Goal: Task Accomplishment & Management: Manage account settings

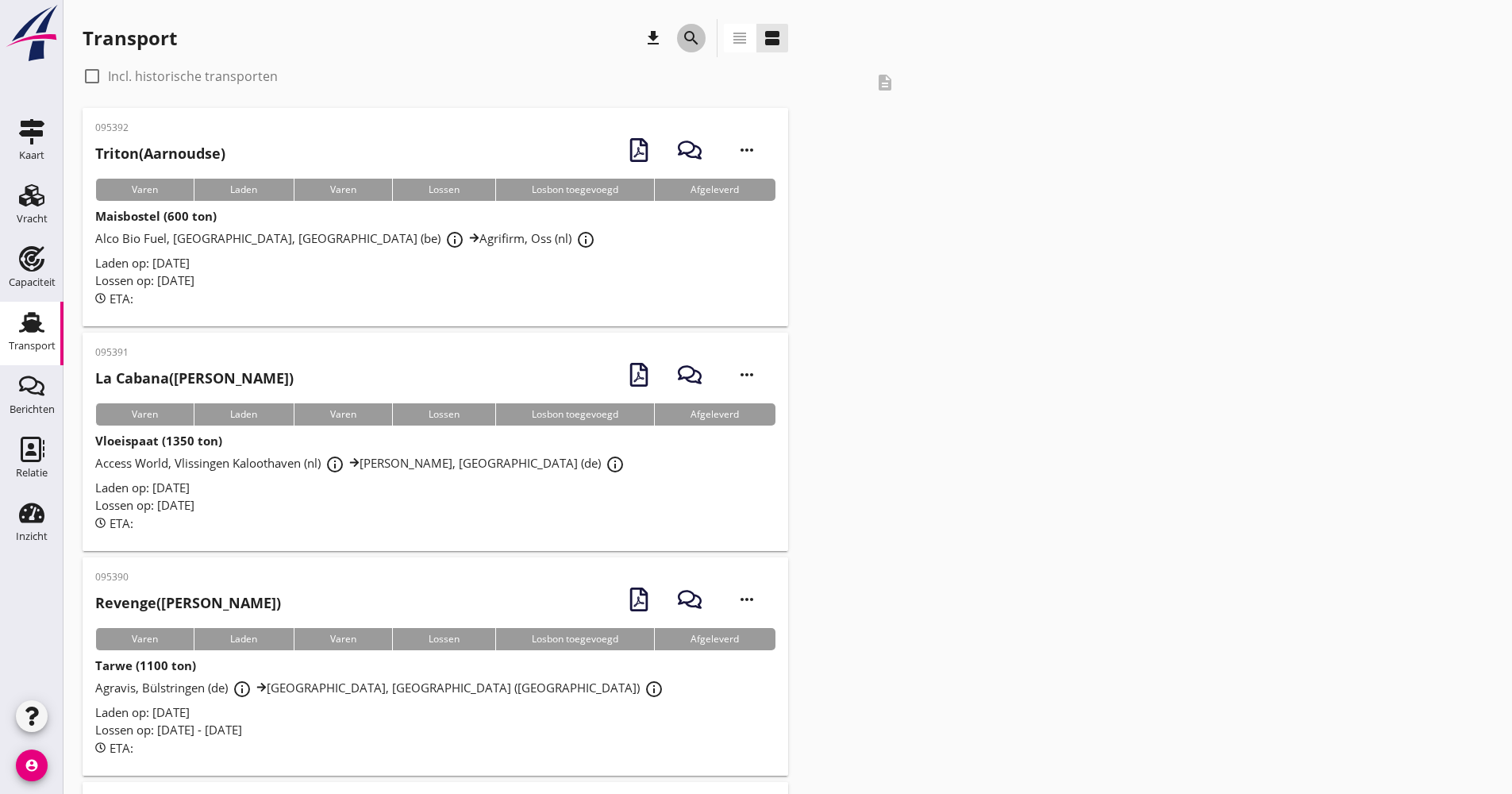
click at [683, 39] on icon "search" at bounding box center [691, 38] width 19 height 19
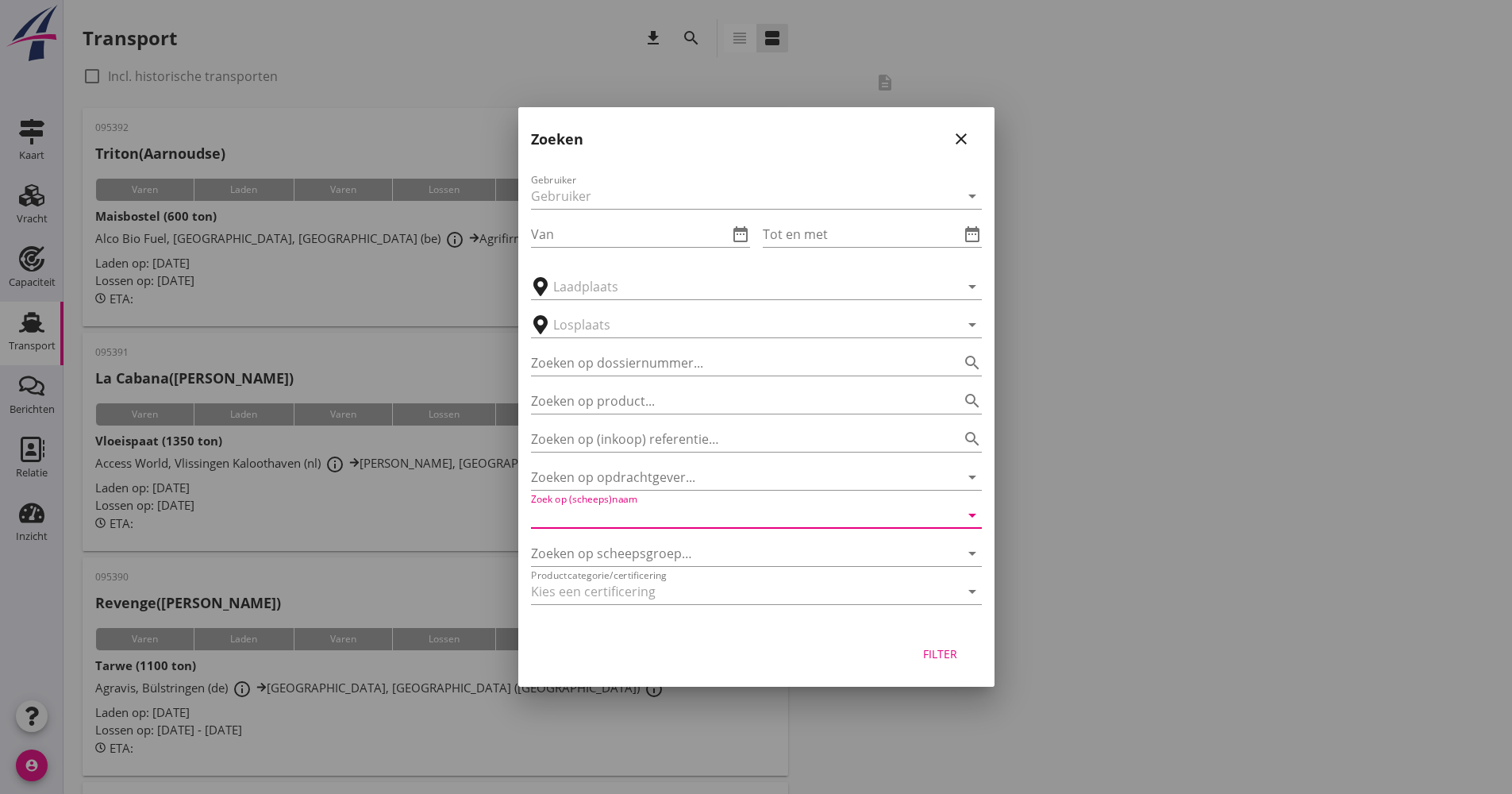
click at [660, 518] on input "Zoek op (scheeps)naam" at bounding box center [734, 515] width 406 height 25
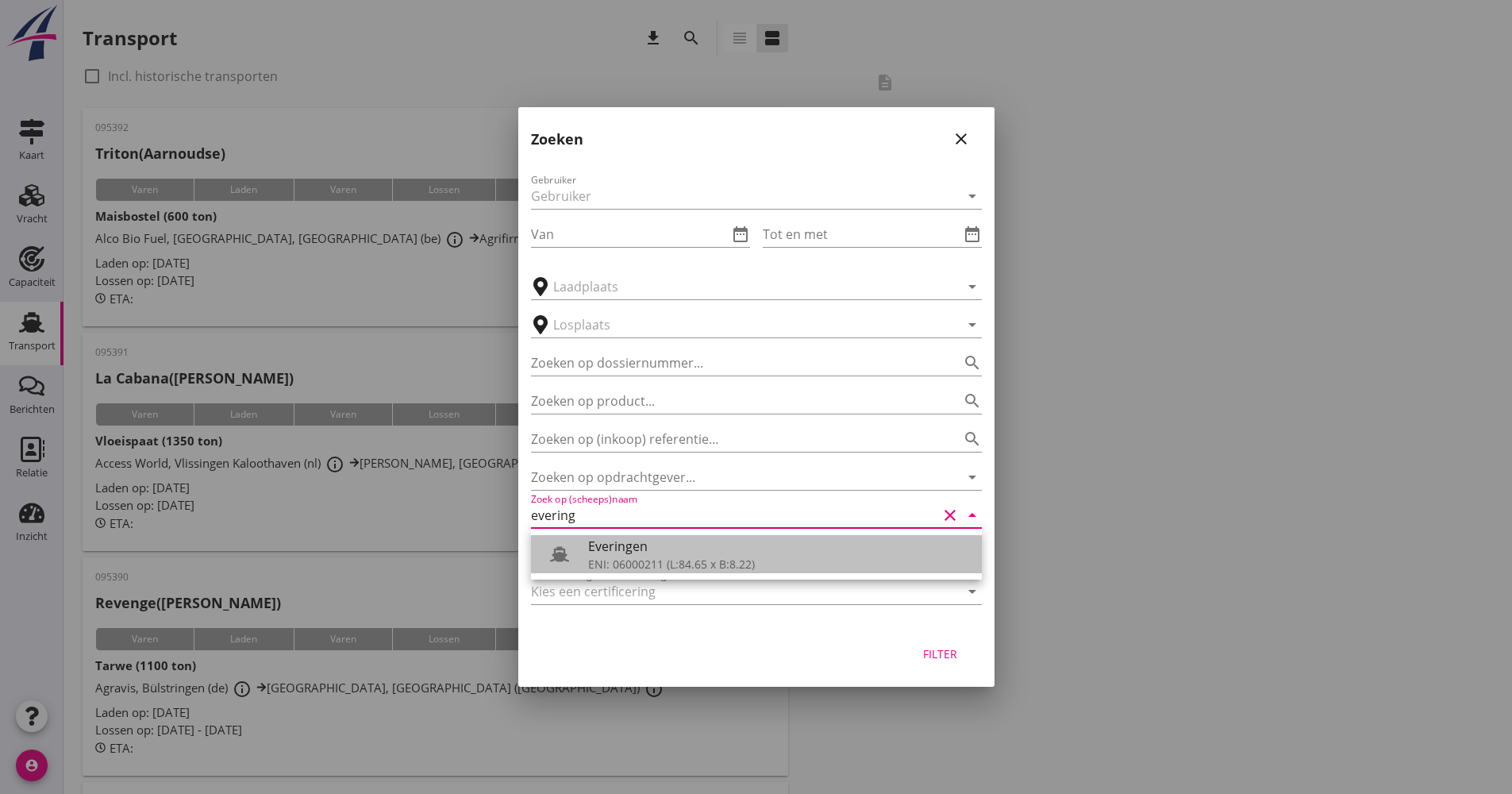
click at [677, 564] on div "ENI: 06000211 (L:84.65 x B:8.22)" at bounding box center [778, 564] width 381 height 17
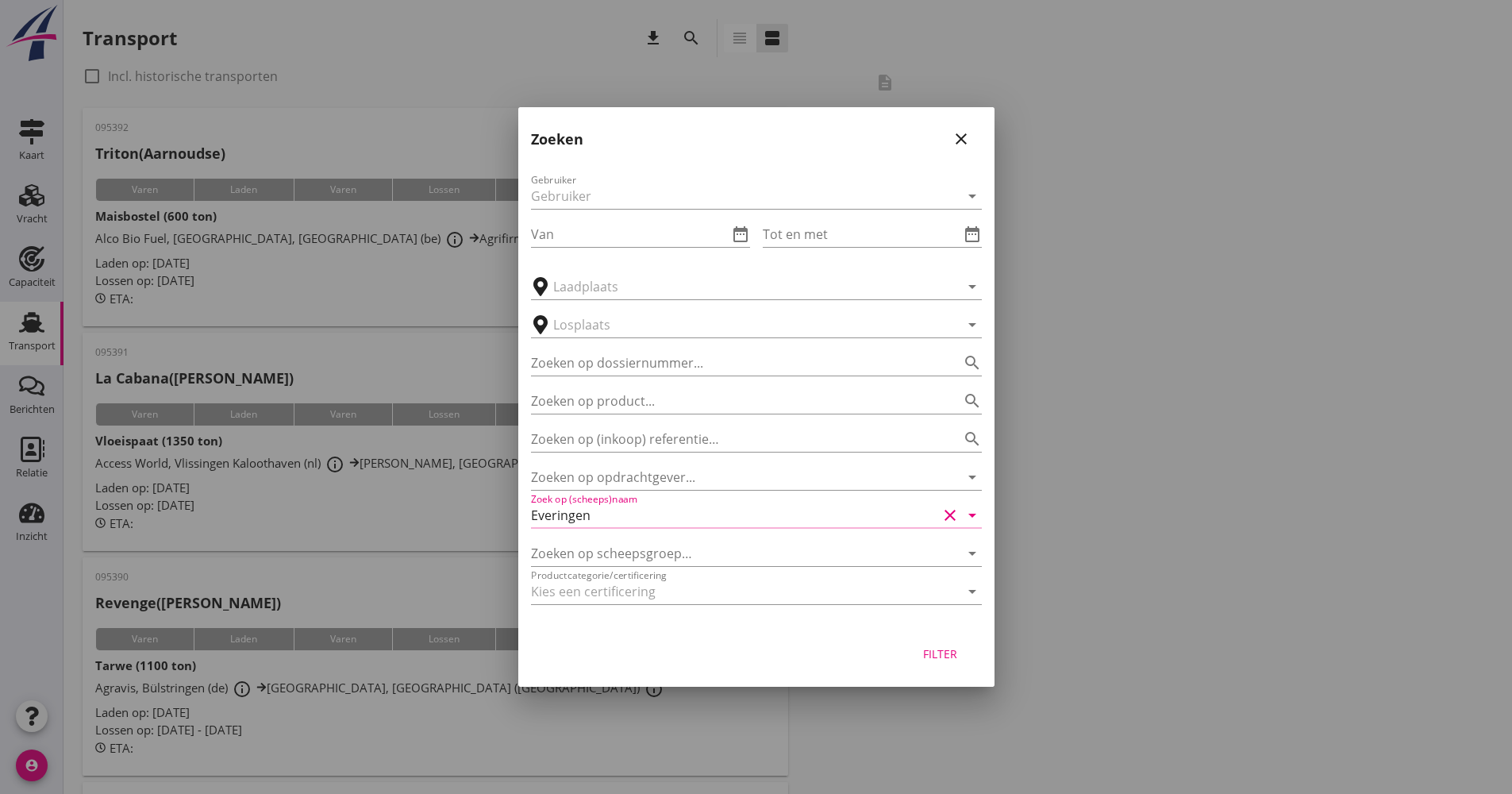
click at [981, 657] on div "Filter" at bounding box center [757, 656] width 476 height 61
click at [966, 654] on button "Filter" at bounding box center [941, 653] width 70 height 29
type input "Everingen"
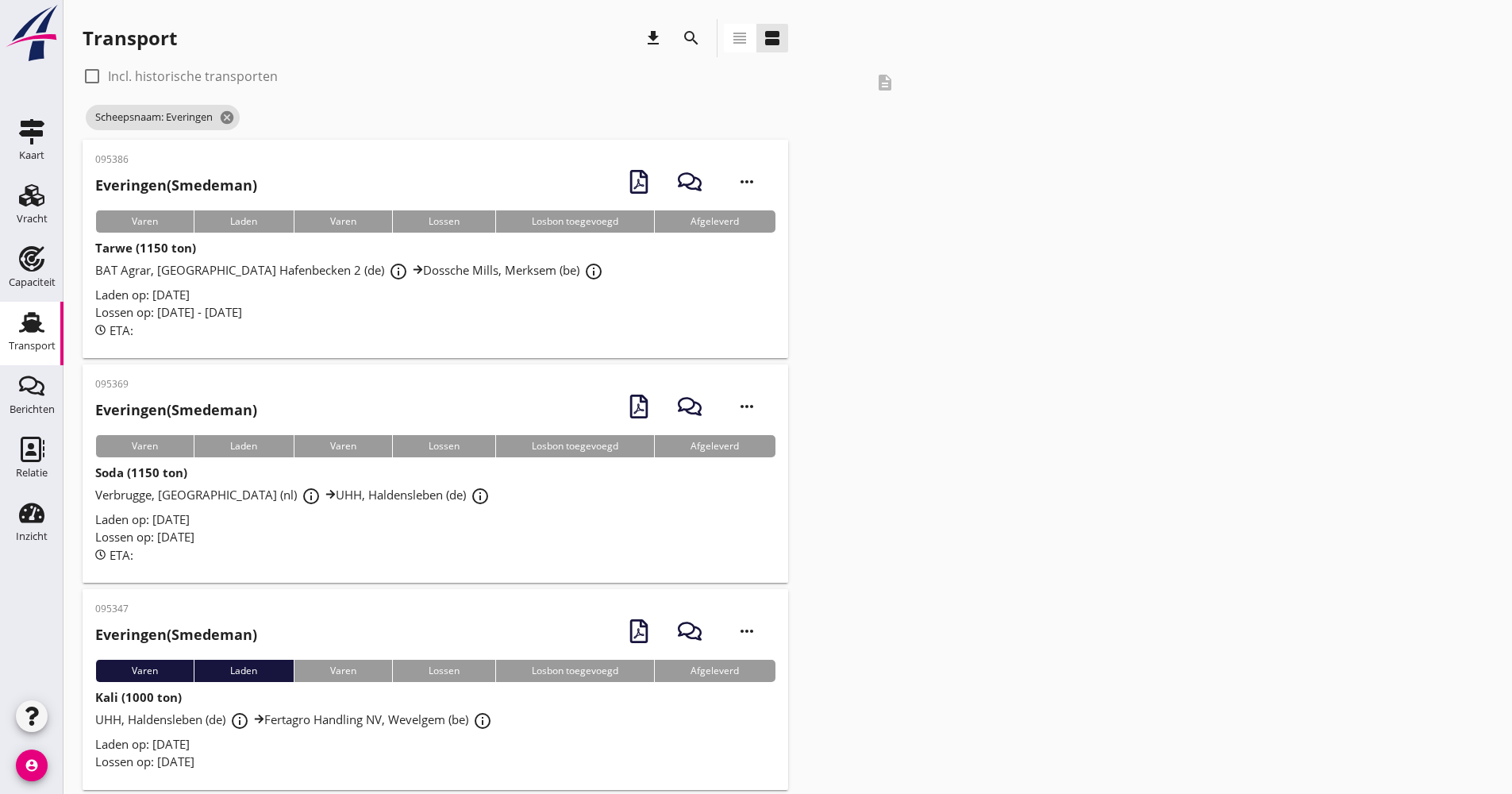
click at [421, 552] on div "ETA:" at bounding box center [436, 555] width 680 height 18
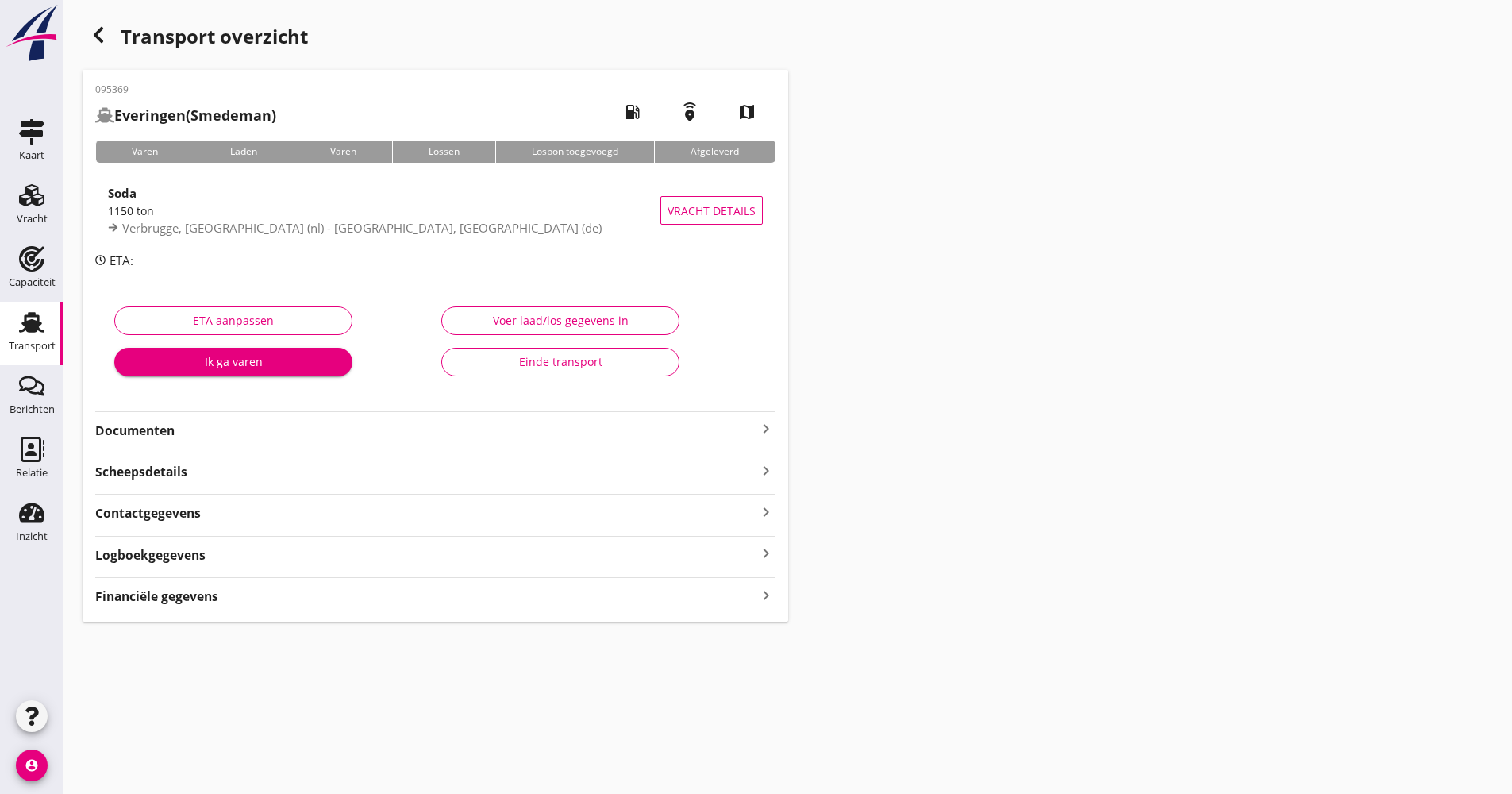
click at [248, 432] on strong "Documenten" at bounding box center [426, 430] width 661 height 18
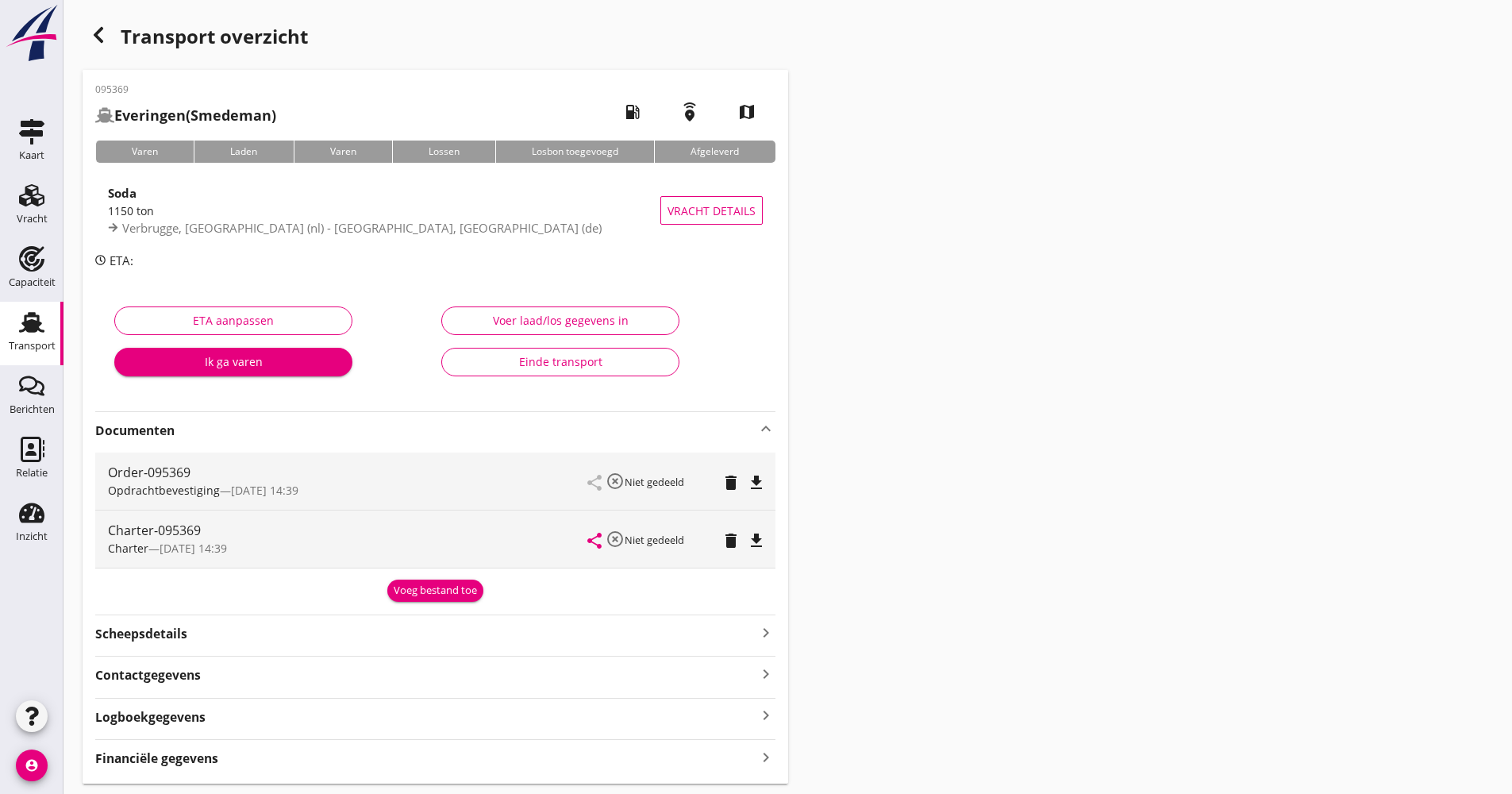
click at [241, 719] on div "Logboekgegevens keyboard_arrow_right" at bounding box center [436, 715] width 680 height 22
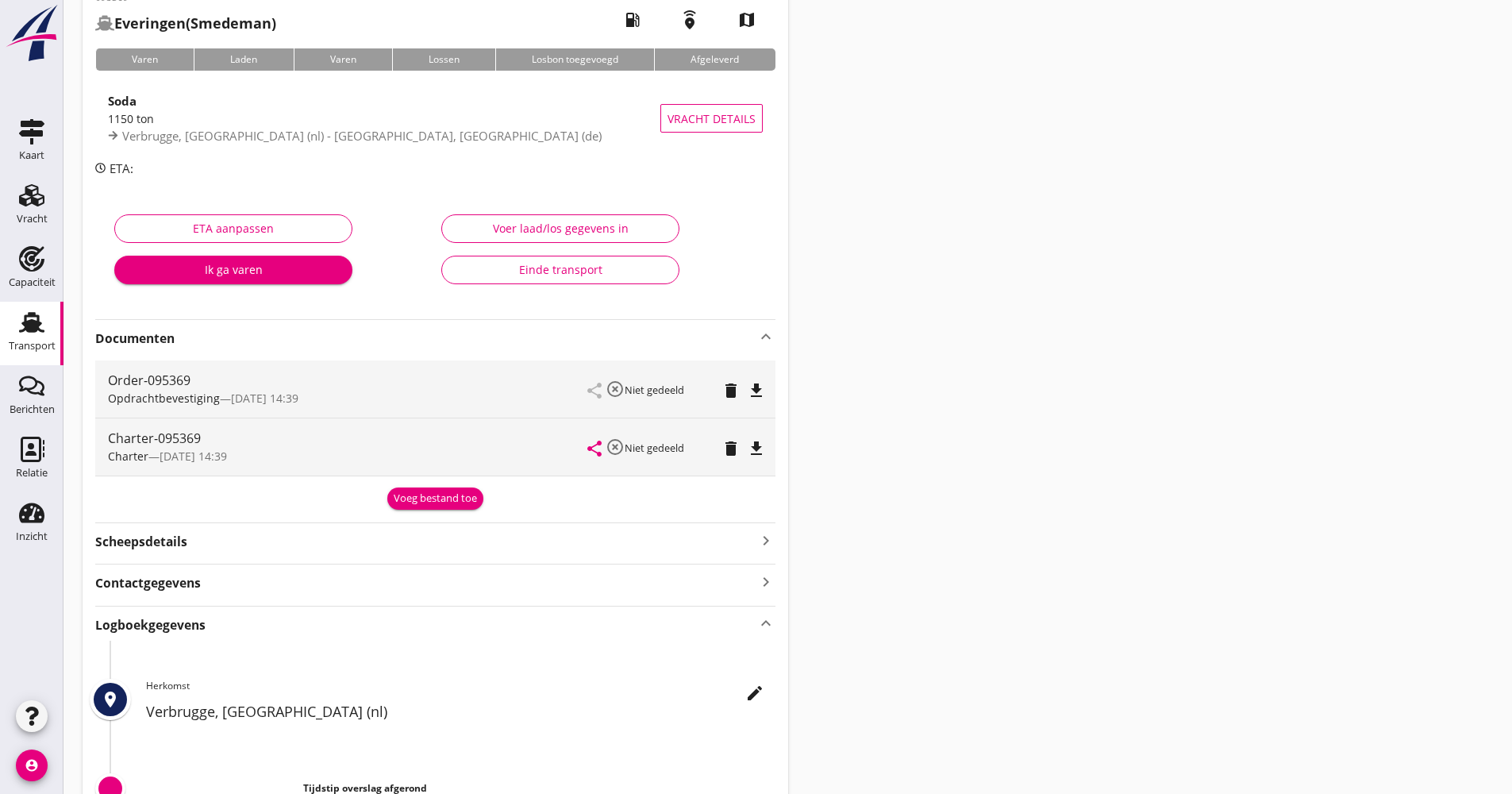
scroll to position [238, 0]
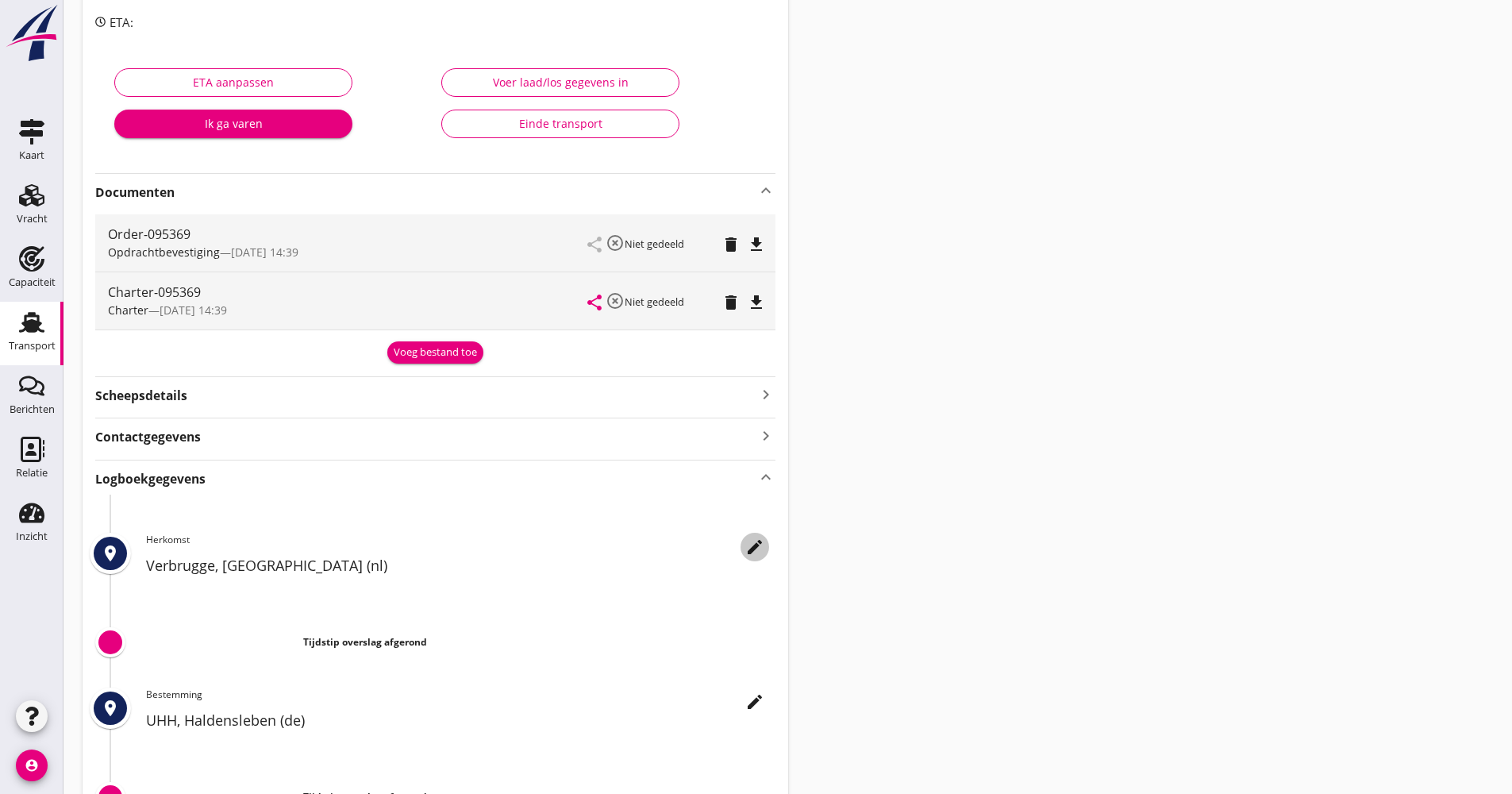
click at [746, 549] on icon "edit" at bounding box center [755, 547] width 19 height 19
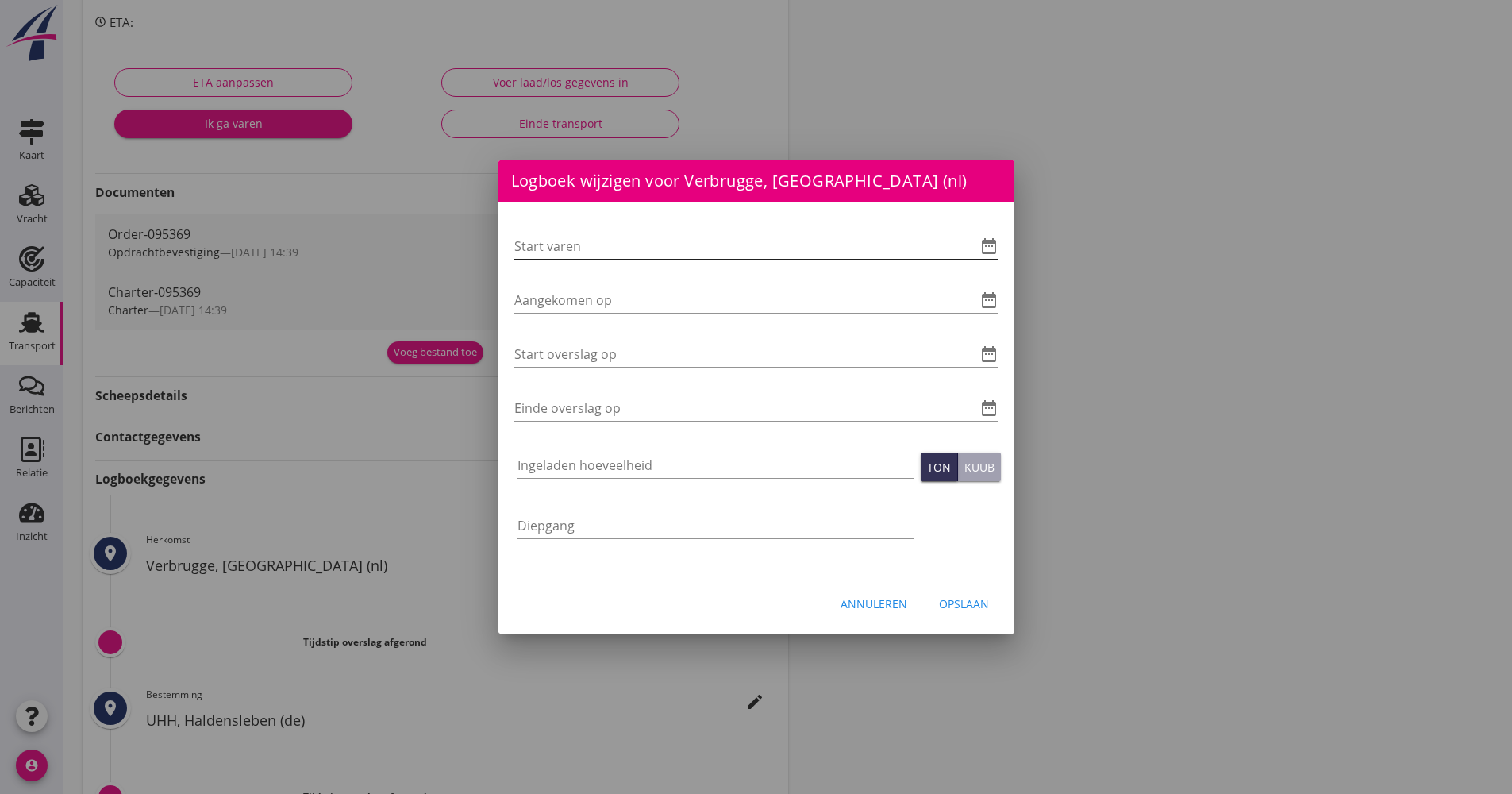
click at [989, 237] on icon "date_range" at bounding box center [989, 246] width 19 height 19
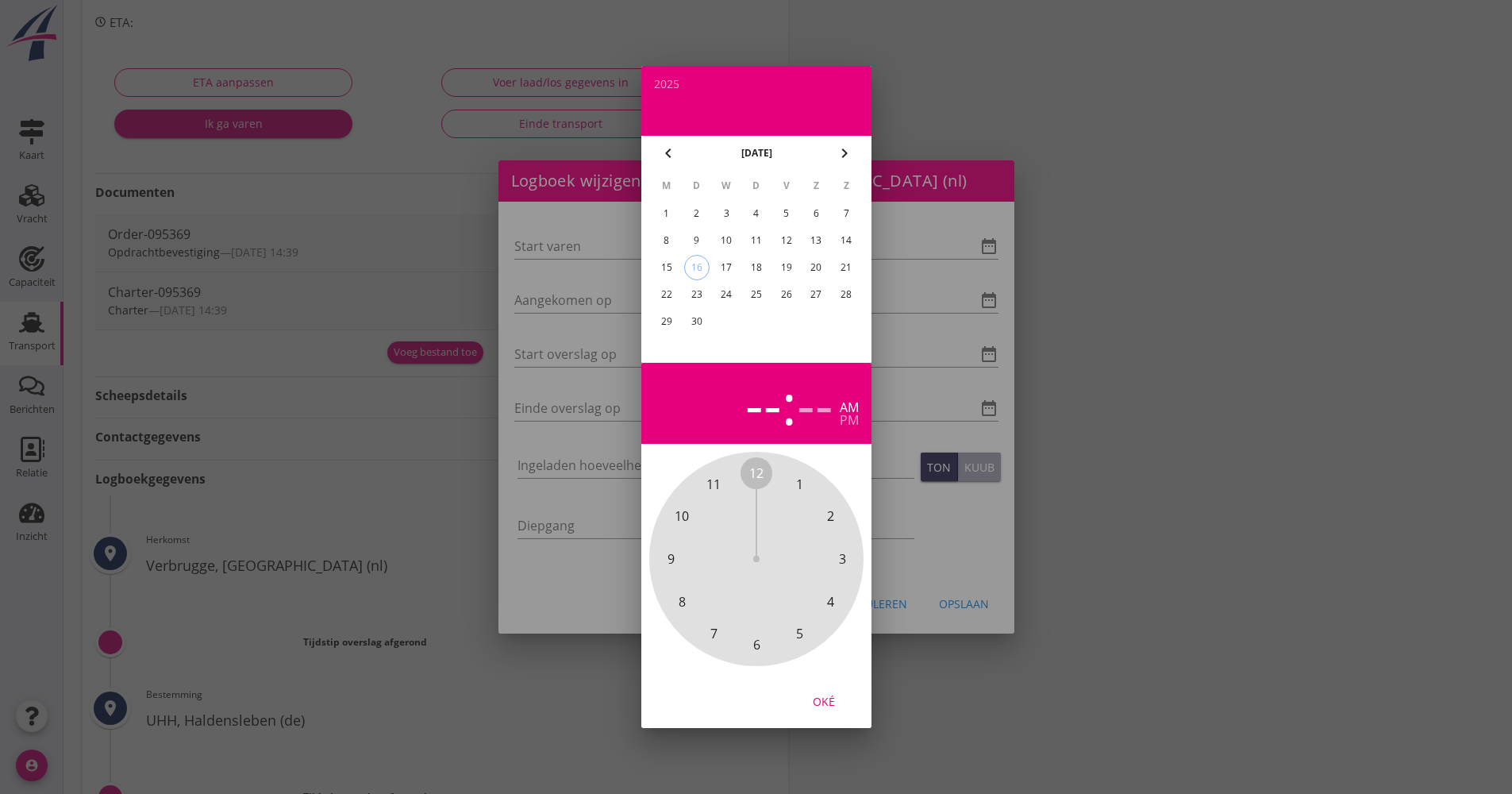
click at [707, 268] on div "16" at bounding box center [696, 268] width 24 height 24
drag, startPoint x: 769, startPoint y: 484, endPoint x: 751, endPoint y: 635, distance: 152.1
click at [753, 640] on div "12 1 2 3 4 5 6 7 8 9 10 11" at bounding box center [756, 558] width 171 height 171
click at [754, 452] on div "00 05 10 15 20 25 30 35 40 45 50 55" at bounding box center [756, 558] width 214 height 214
drag, startPoint x: 809, startPoint y: 698, endPoint x: 769, endPoint y: 588, distance: 117.0
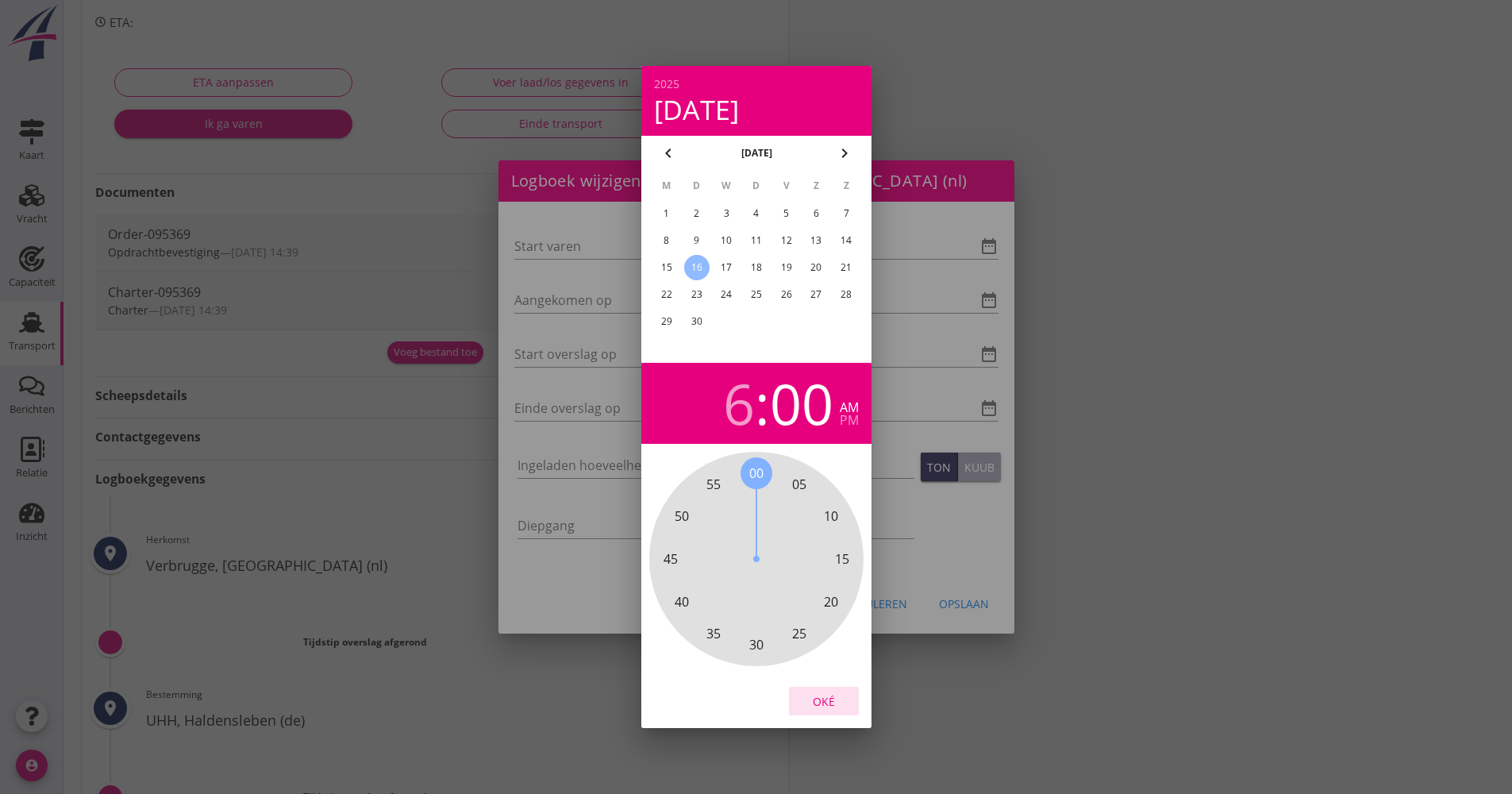
click at [809, 694] on div "Oké" at bounding box center [824, 701] width 45 height 17
type input "[DATE] 06:00"
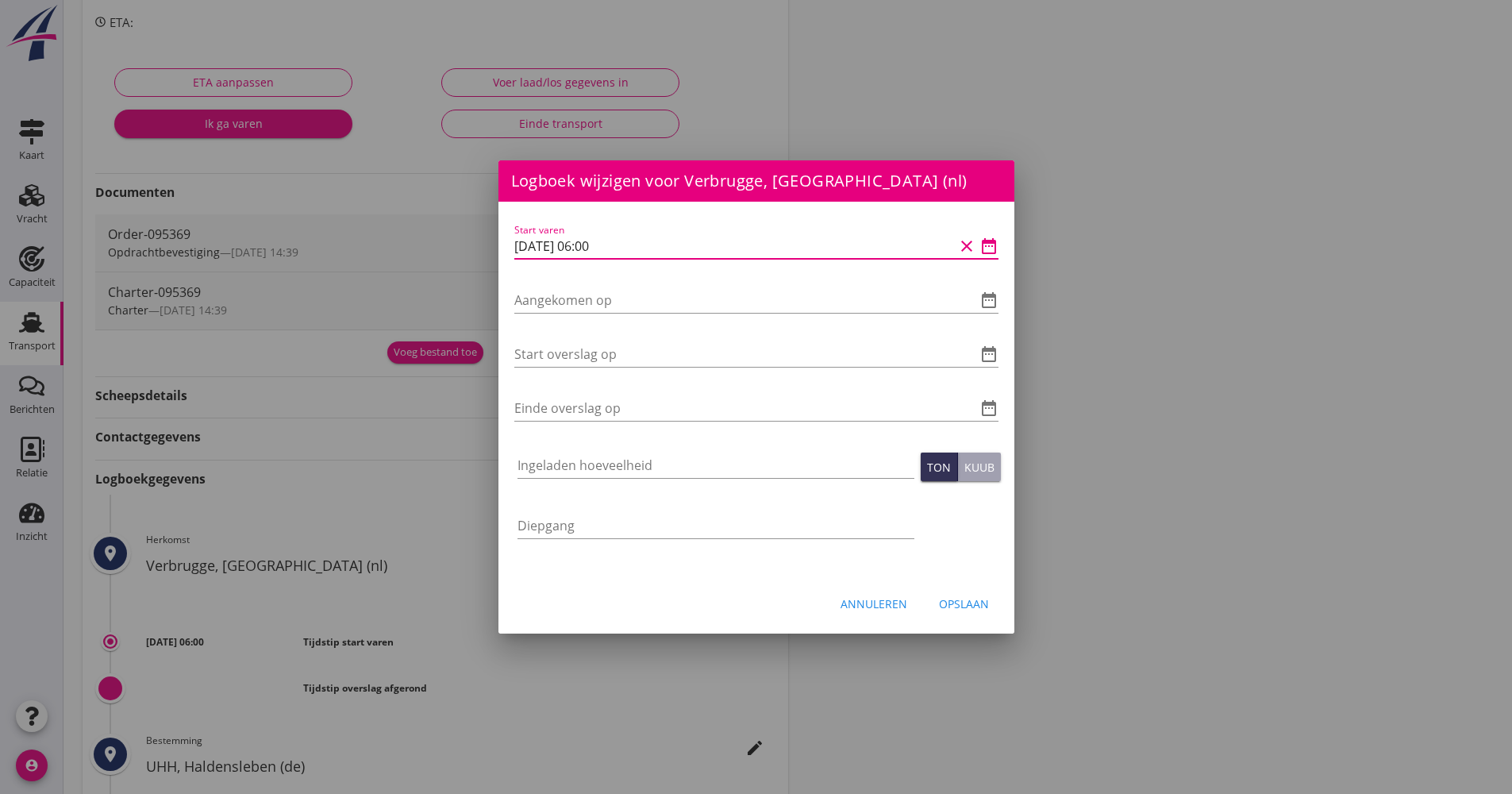
drag, startPoint x: 665, startPoint y: 238, endPoint x: 428, endPoint y: 239, distance: 237.0
click at [428, 239] on div "Logboek wijzigen voor UHH, Haldensleben (de) Start varen date_range Aangekomen …" at bounding box center [756, 373] width 1512 height 1222
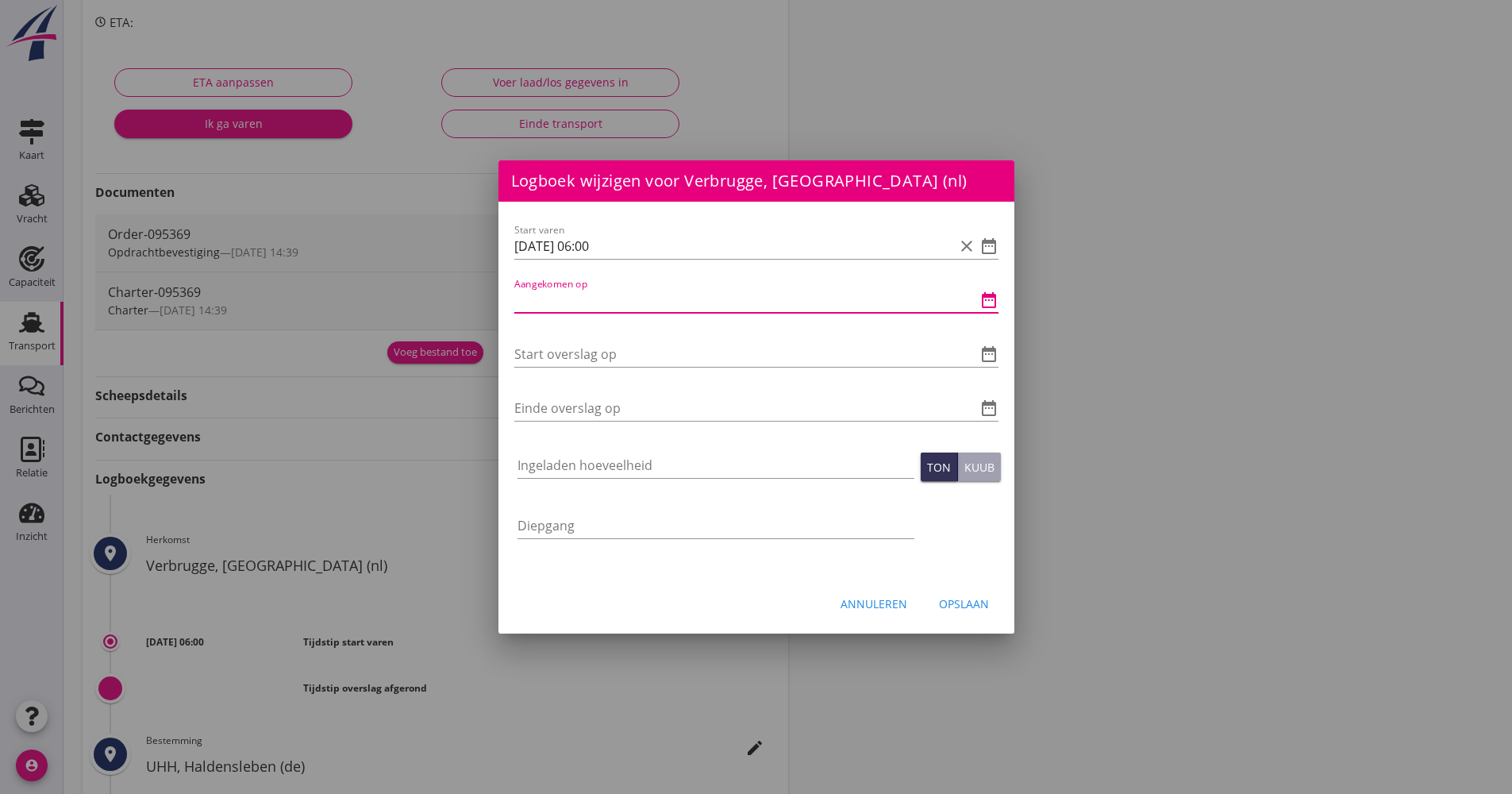
paste input "[DATE] 06:00"
type input "[DATE] 06:00"
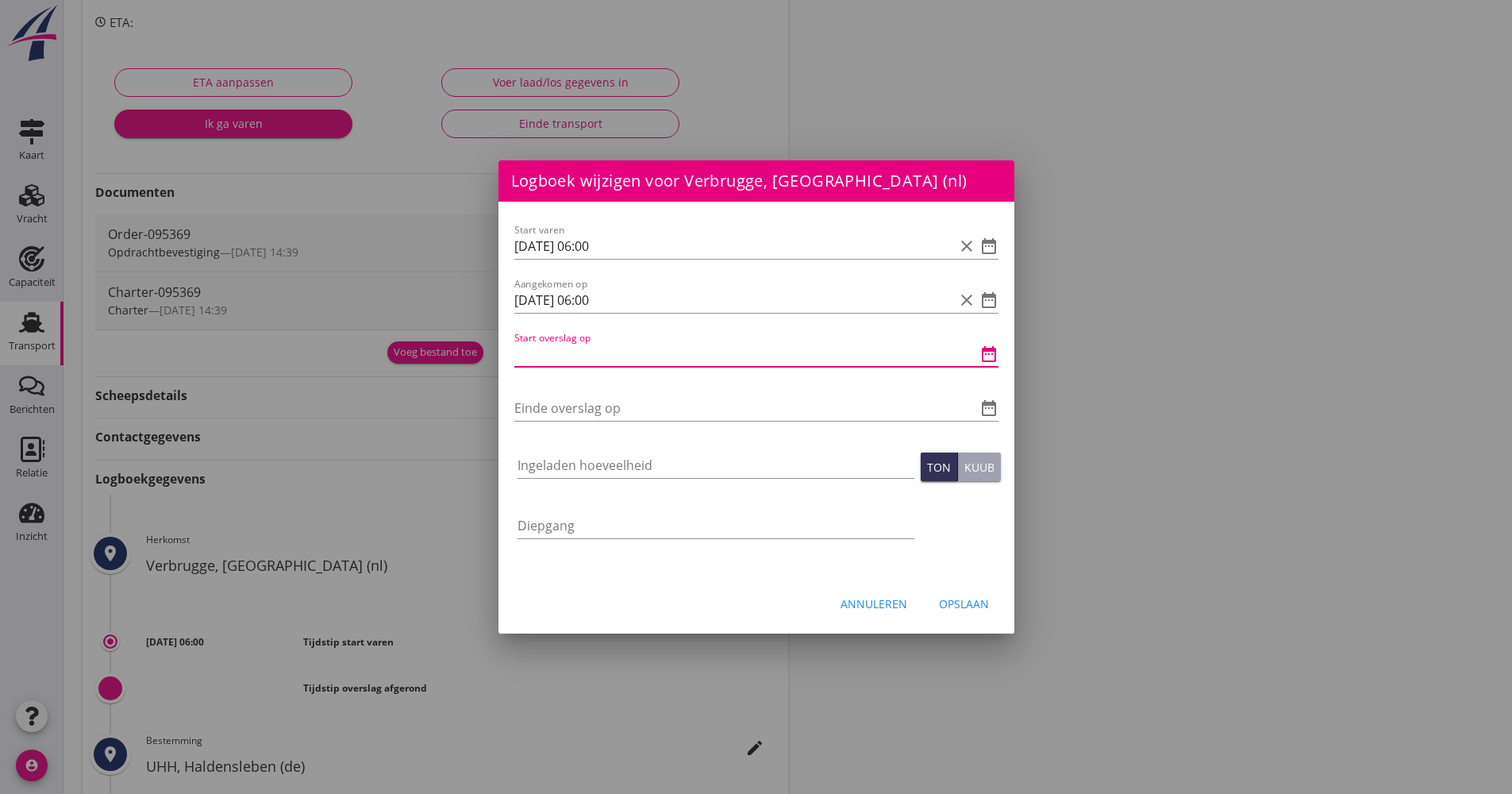
paste input "[DATE] 06:00"
type input "[DATE] 06:00"
drag, startPoint x: 566, startPoint y: 387, endPoint x: 552, endPoint y: 409, distance: 26.1
click at [552, 395] on div "Einde overslag op date_range" at bounding box center [757, 411] width 484 height 51
click at [552, 410] on input "Einde overslag op" at bounding box center [734, 408] width 440 height 25
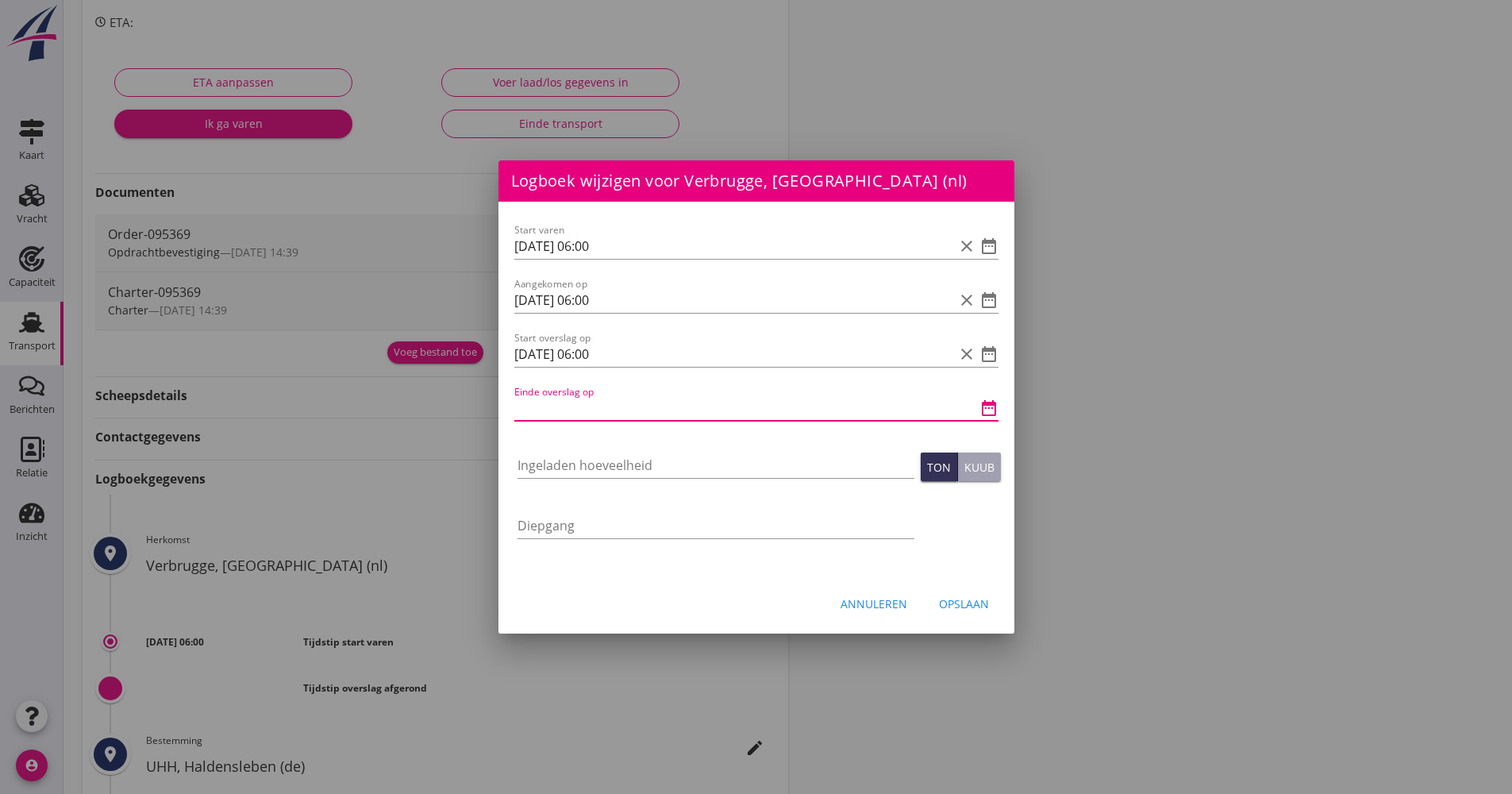
paste input "[DATE] 06:00"
drag, startPoint x: 596, startPoint y: 414, endPoint x: 586, endPoint y: 395, distance: 21.5
click at [586, 405] on input "[DATE] 06:00" at bounding box center [734, 408] width 440 height 25
type input "[DATE] 10:00"
click at [651, 475] on div "Ingeladen hoeveelheid" at bounding box center [716, 473] width 397 height 41
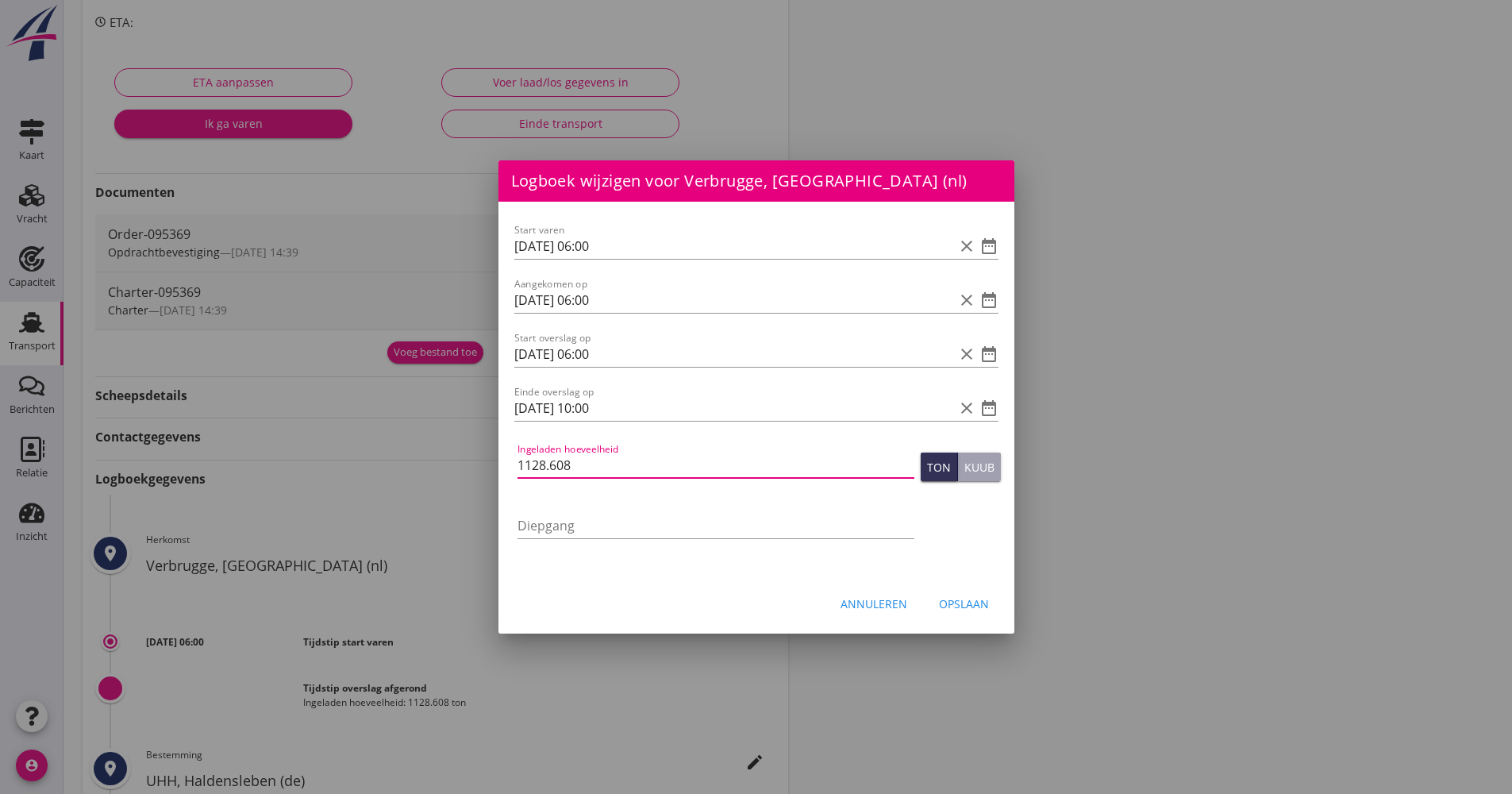
type input "1128.608"
click at [972, 595] on div "Opslaan" at bounding box center [964, 603] width 50 height 17
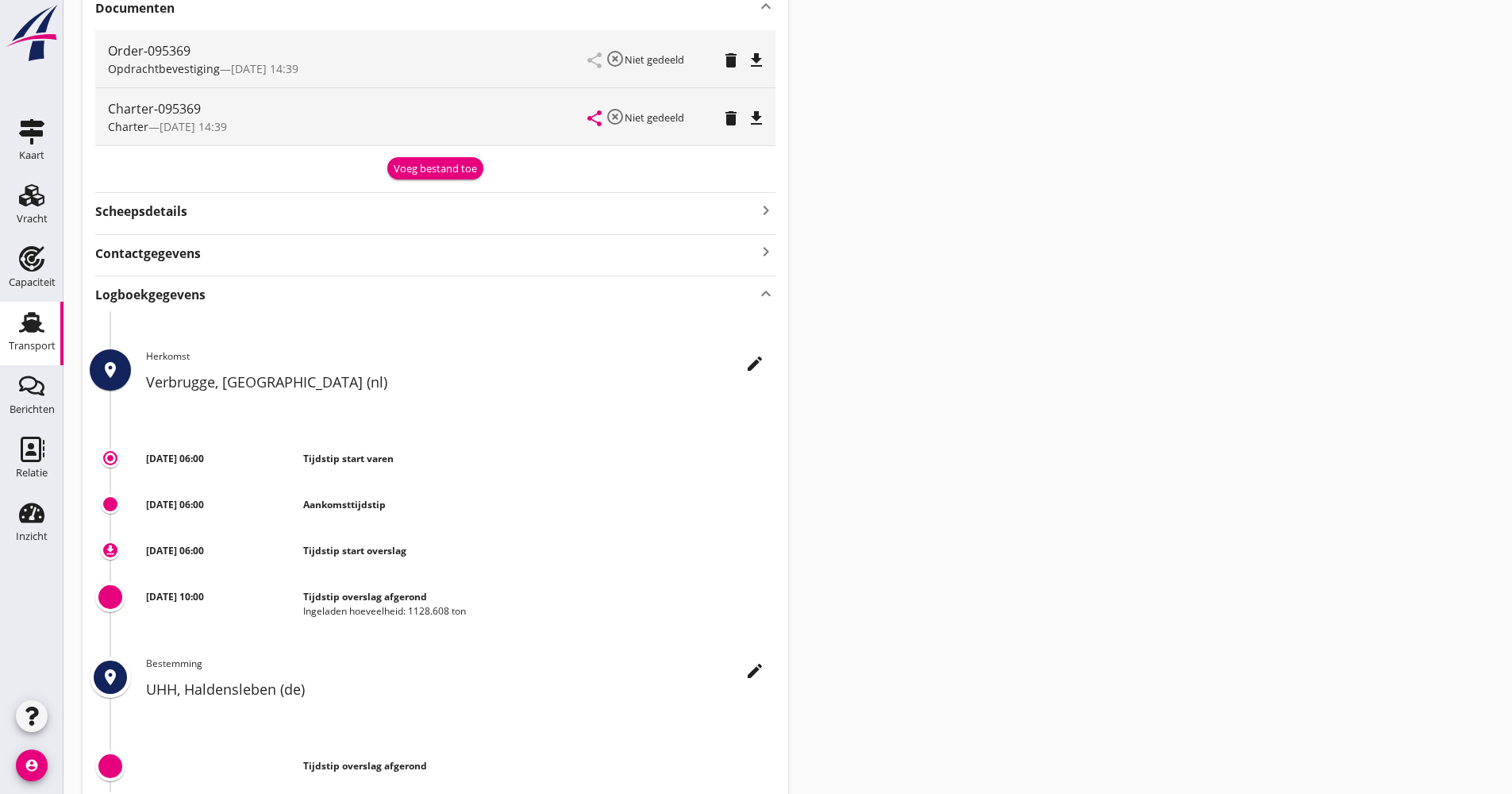
scroll to position [397, 0]
click at [18, 336] on link "Transport Transport" at bounding box center [32, 334] width 64 height 64
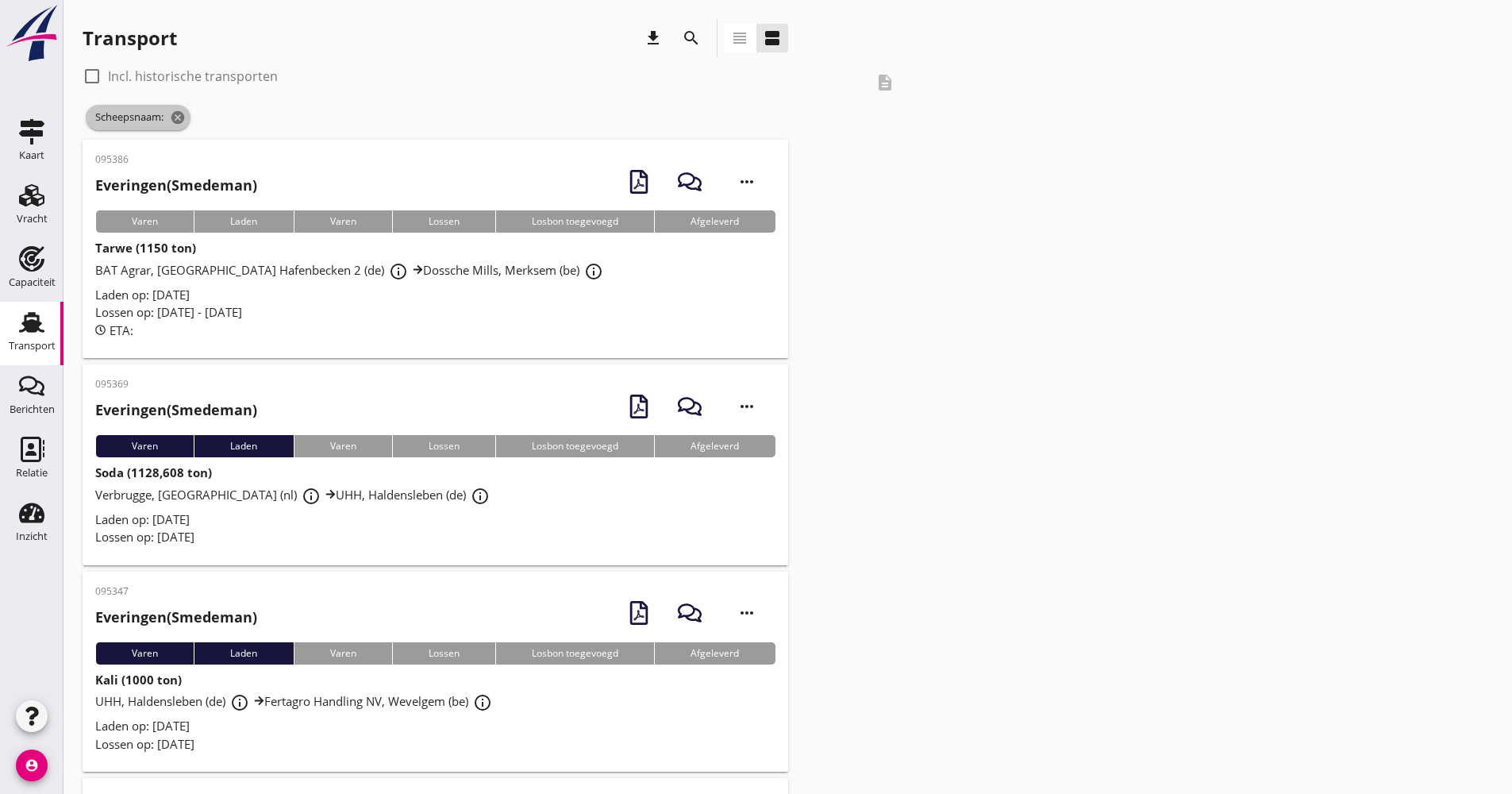
click at [182, 117] on icon "cancel" at bounding box center [178, 118] width 16 height 16
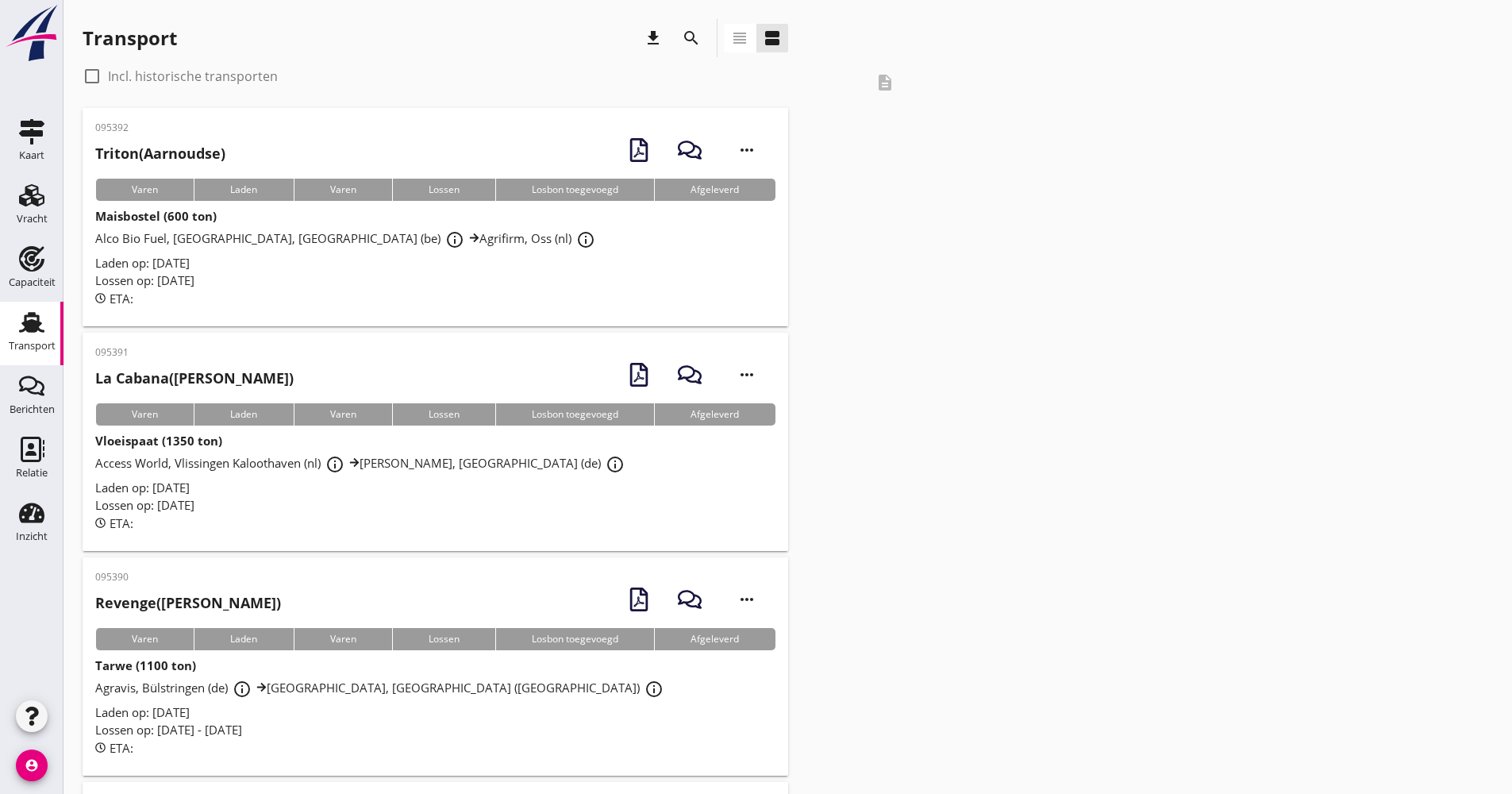
click at [689, 45] on icon "search" at bounding box center [691, 38] width 19 height 19
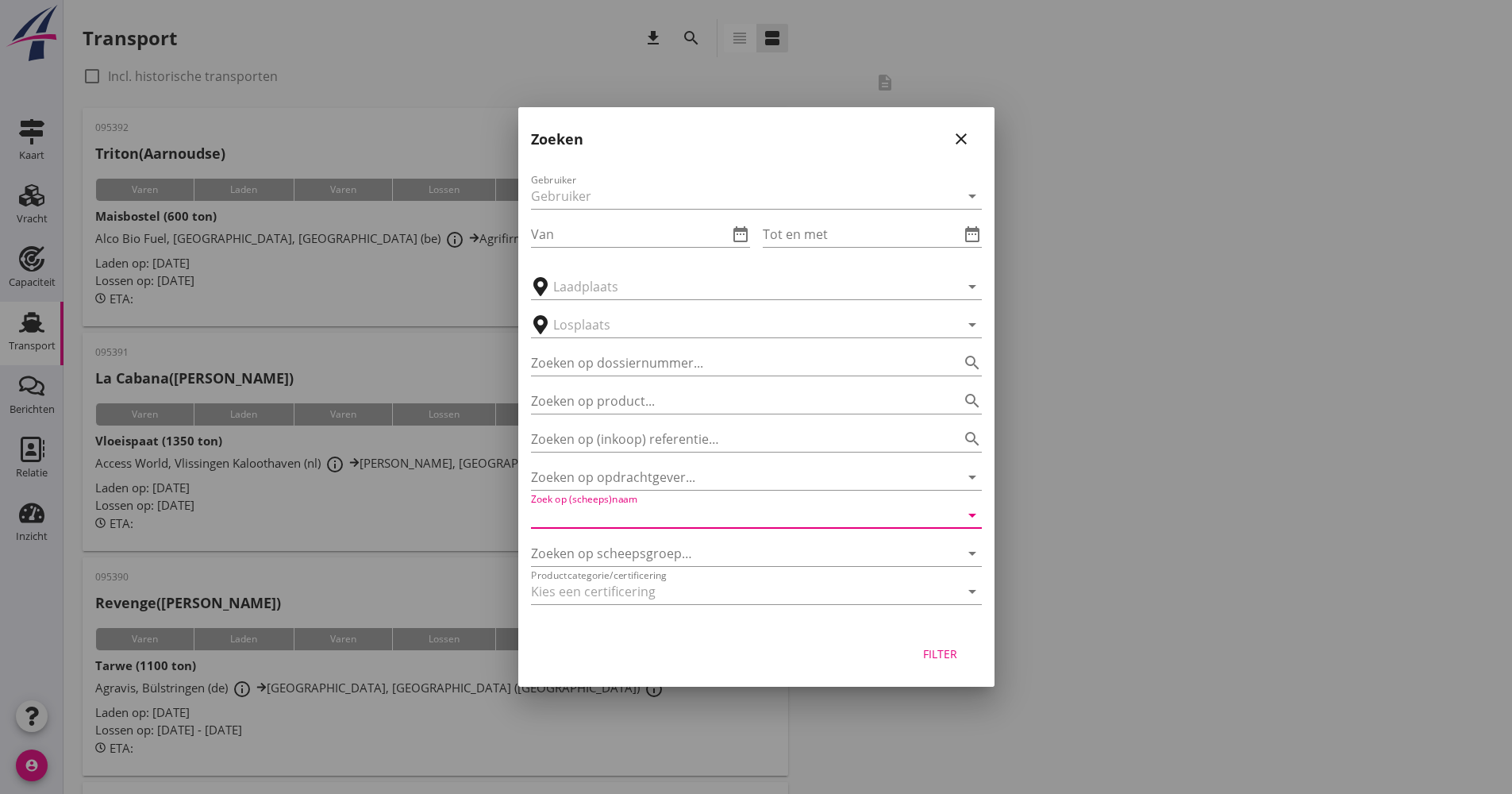
click at [614, 514] on input "Zoek op (scheeps)naam" at bounding box center [734, 515] width 406 height 25
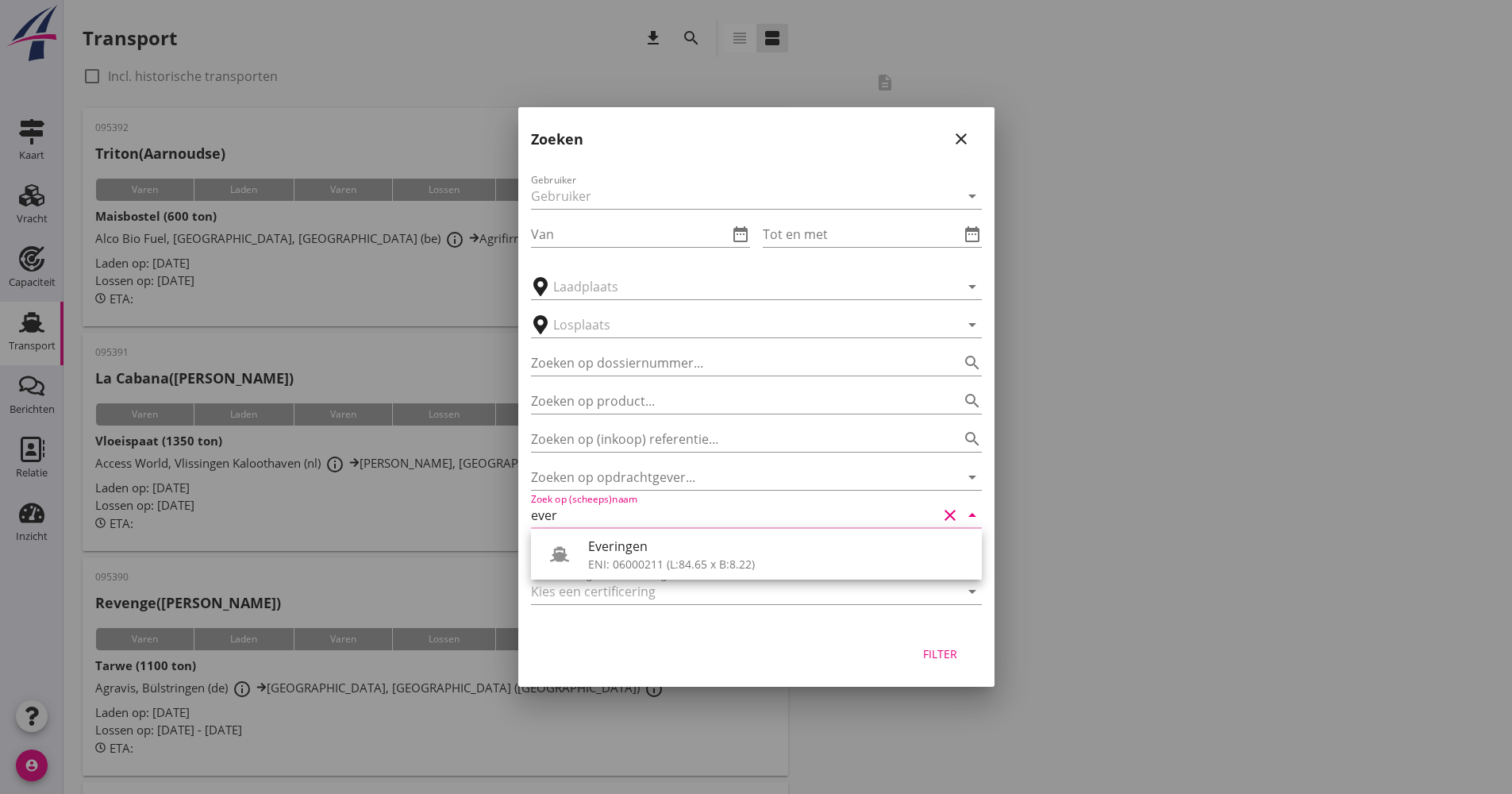
click at [628, 547] on div "Everingen" at bounding box center [778, 546] width 381 height 19
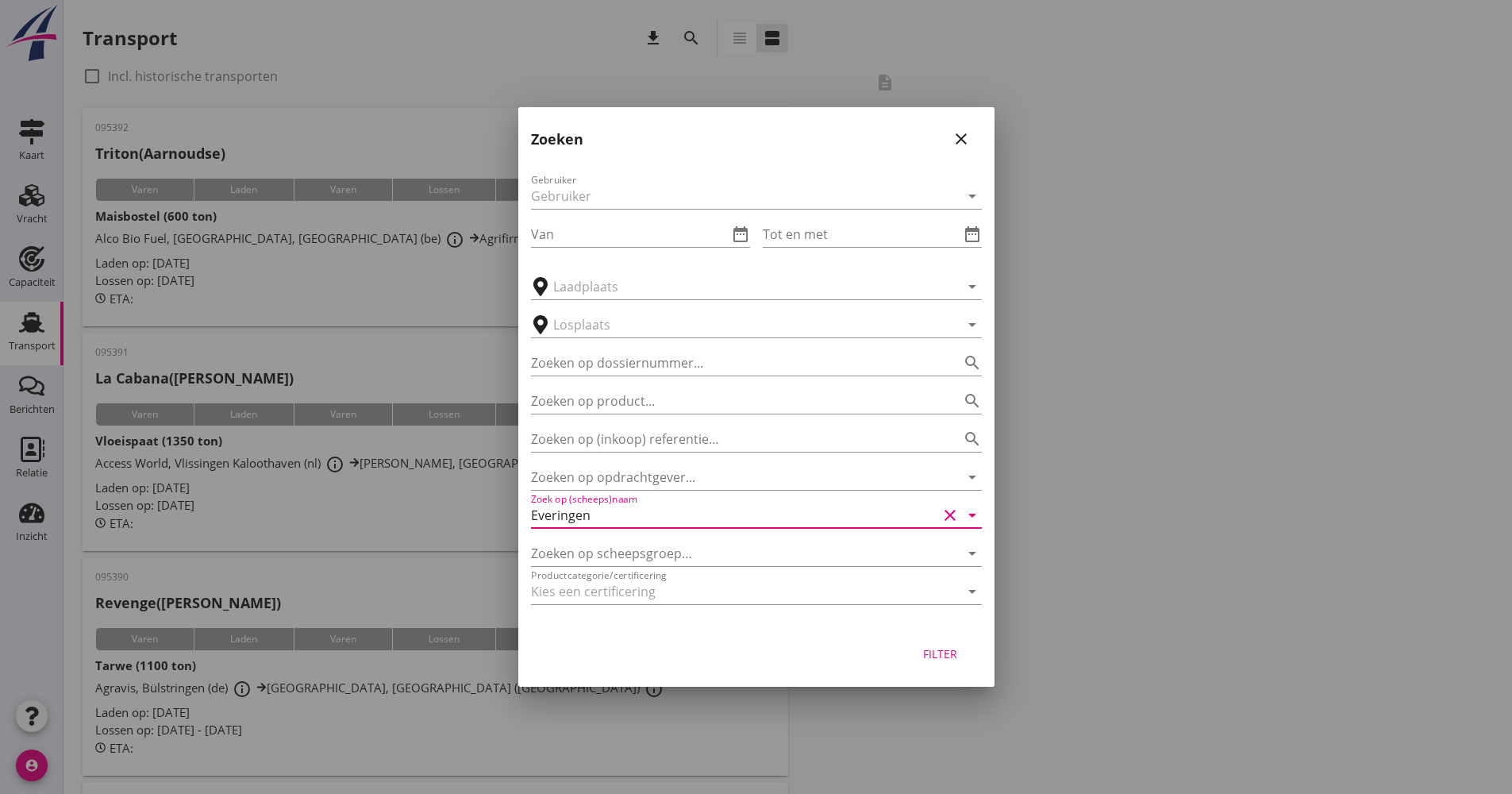
click at [939, 661] on div "Filter" at bounding box center [941, 653] width 45 height 17
type input "Everingen"
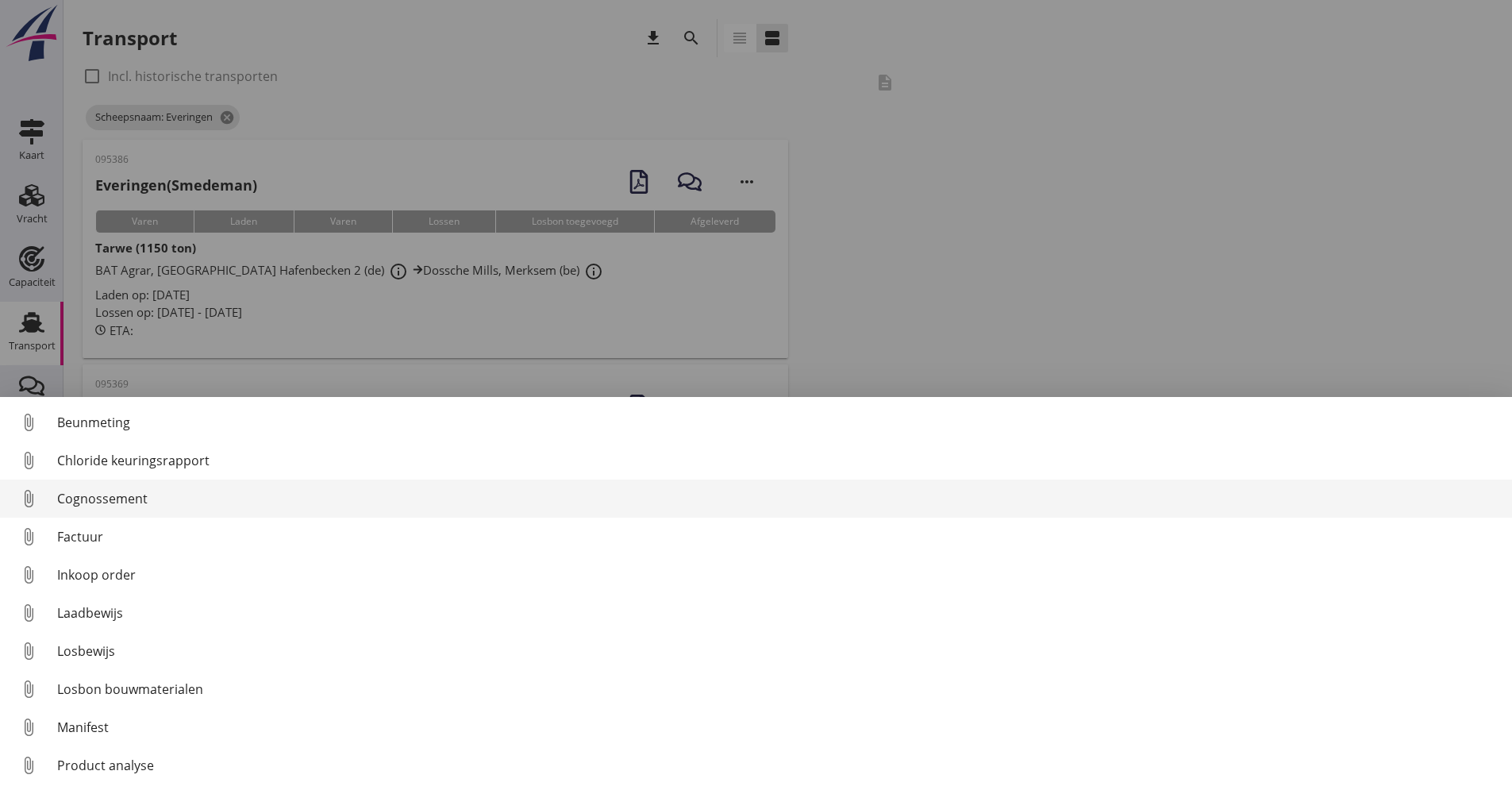
click at [181, 499] on div "Cognossement" at bounding box center [778, 499] width 1443 height 19
